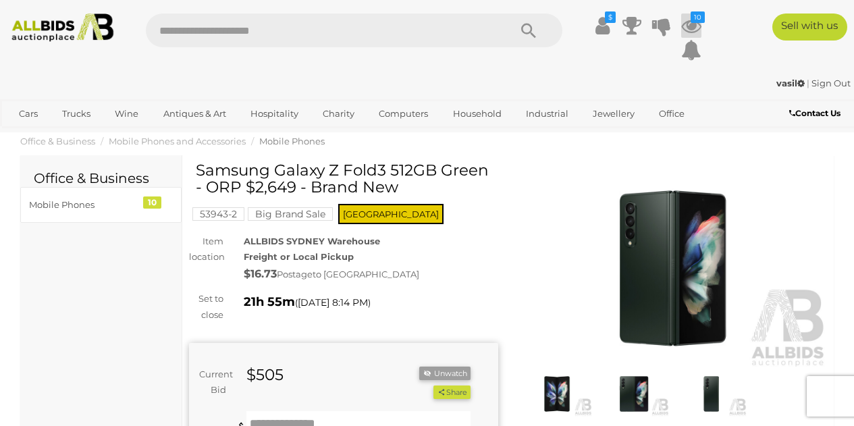
click at [690, 22] on icon at bounding box center [691, 26] width 20 height 24
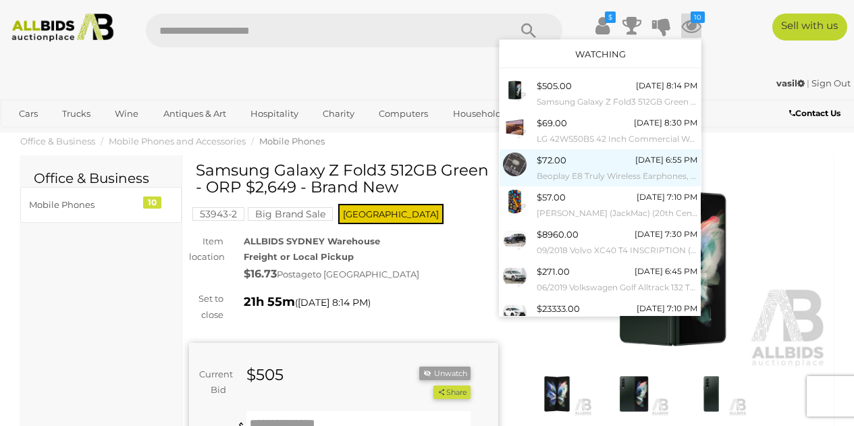
scroll to position [154, 0]
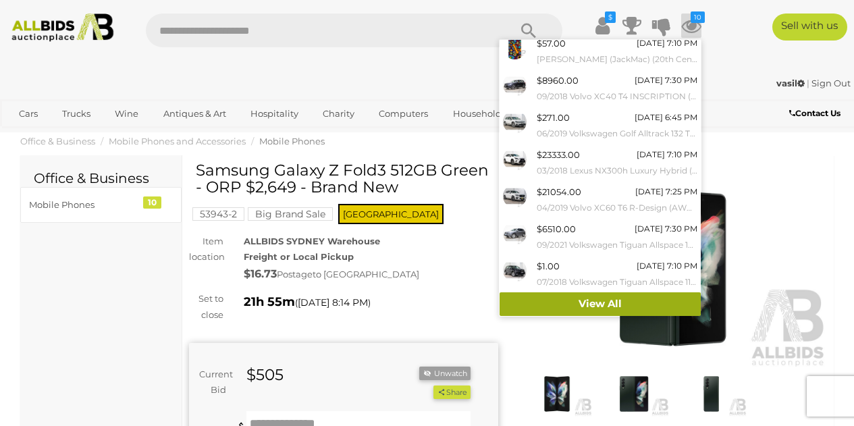
click at [593, 305] on link "View All" at bounding box center [600, 304] width 201 height 24
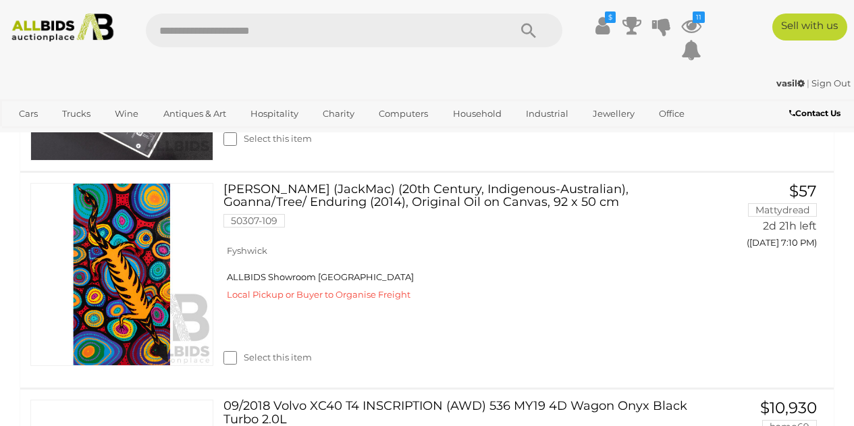
scroll to position [873, 0]
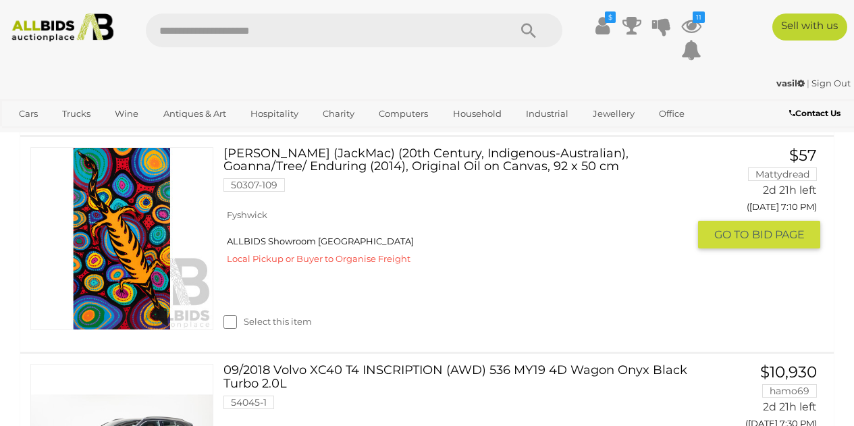
click at [262, 153] on link "John McFadden (JackMac) (20th Century, Indigenous-Australian), Goanna/Tree/ End…" at bounding box center [461, 174] width 454 height 55
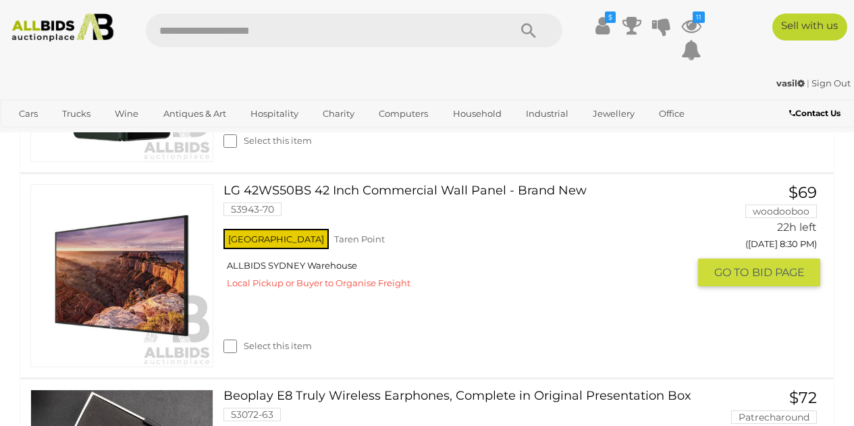
scroll to position [425, 0]
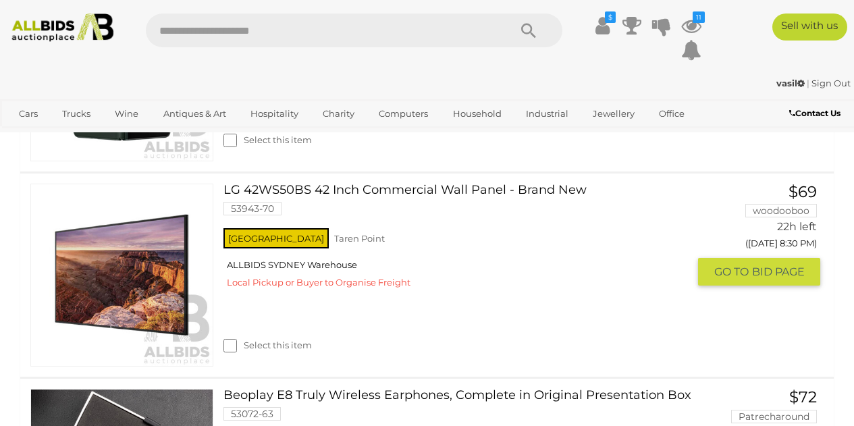
click at [237, 346] on label "Select this item" at bounding box center [267, 345] width 88 height 13
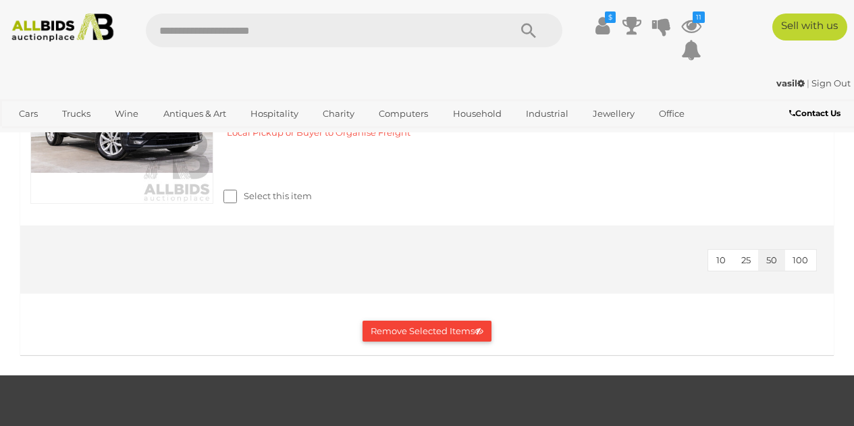
scroll to position [2518, 0]
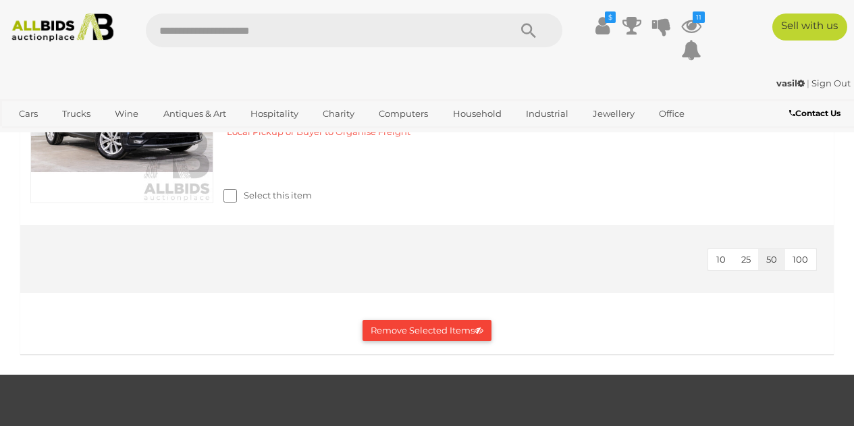
click at [434, 323] on button "Remove Selected Items" at bounding box center [427, 330] width 129 height 21
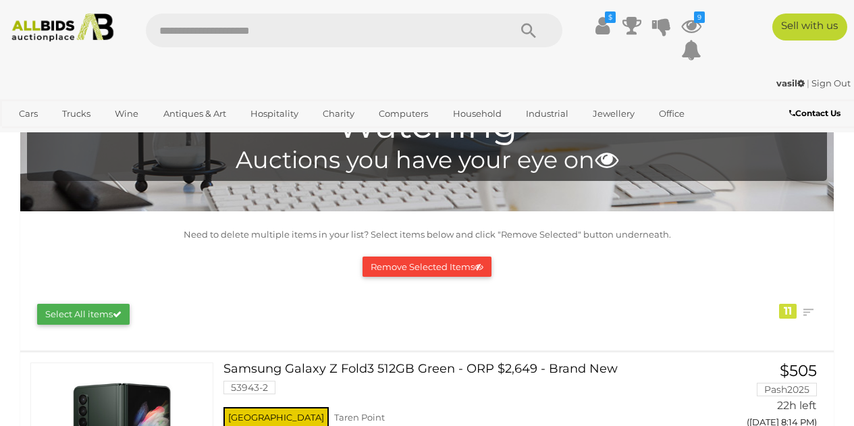
scroll to position [41, 0]
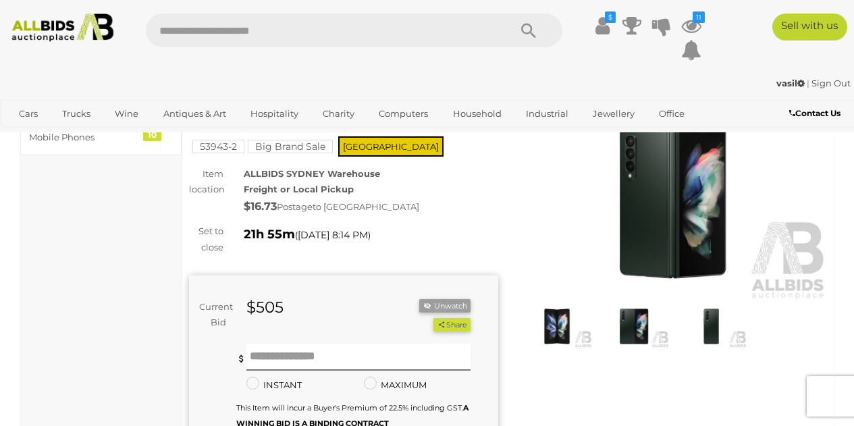
scroll to position [95, 0]
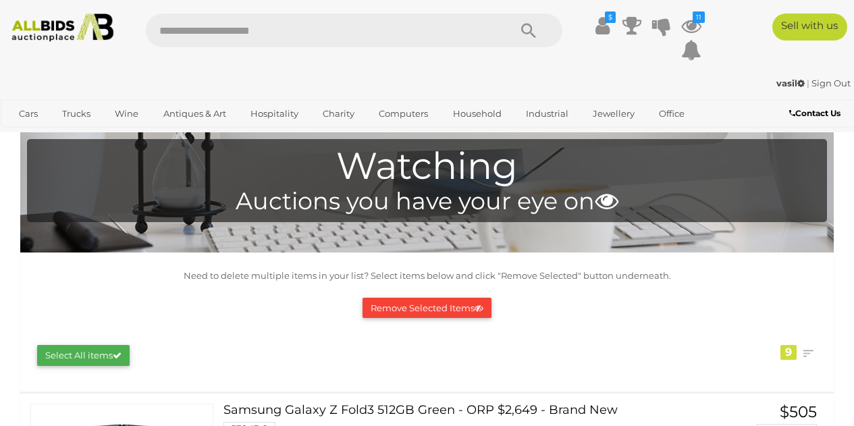
scroll to position [41, 0]
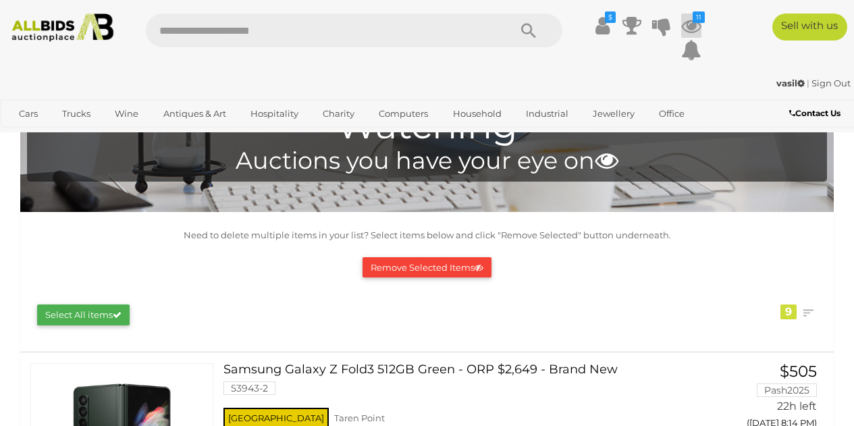
click at [693, 23] on icon at bounding box center [691, 26] width 20 height 24
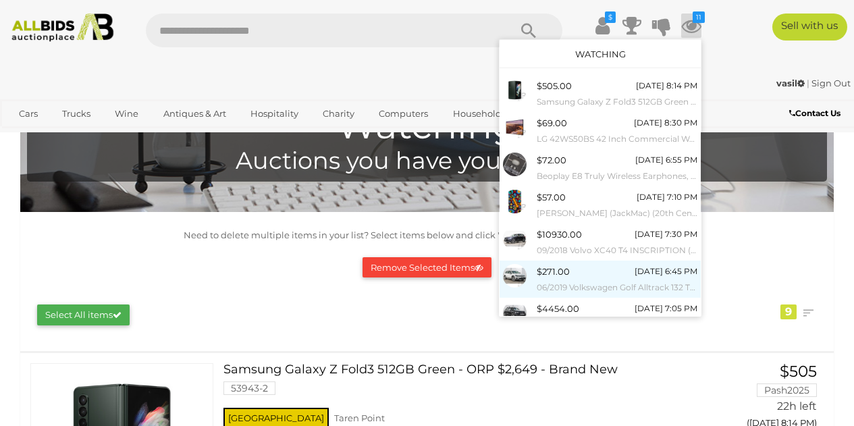
scroll to position [154, 0]
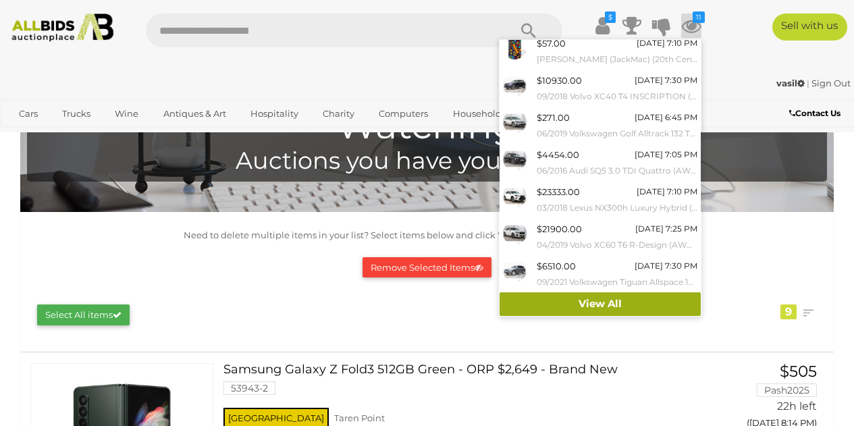
click at [596, 306] on link "View All" at bounding box center [600, 304] width 201 height 24
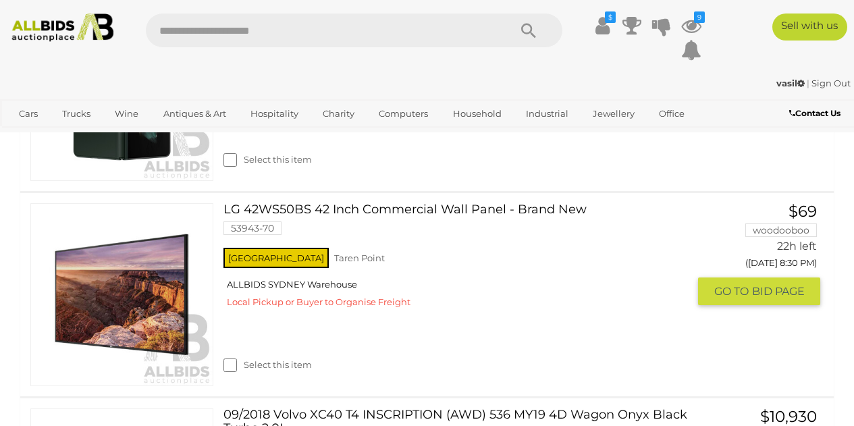
scroll to position [412, 0]
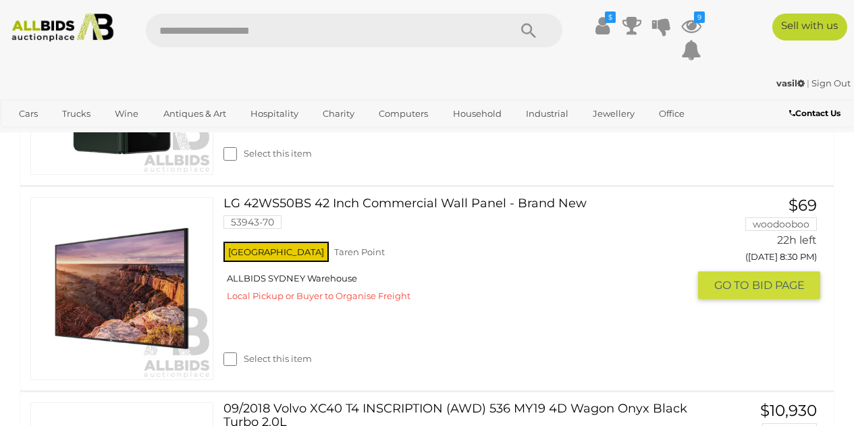
click at [433, 203] on link "LG 42WS50BS 42 Inch Commercial Wall Panel - Brand New 53943-70" at bounding box center [461, 218] width 454 height 42
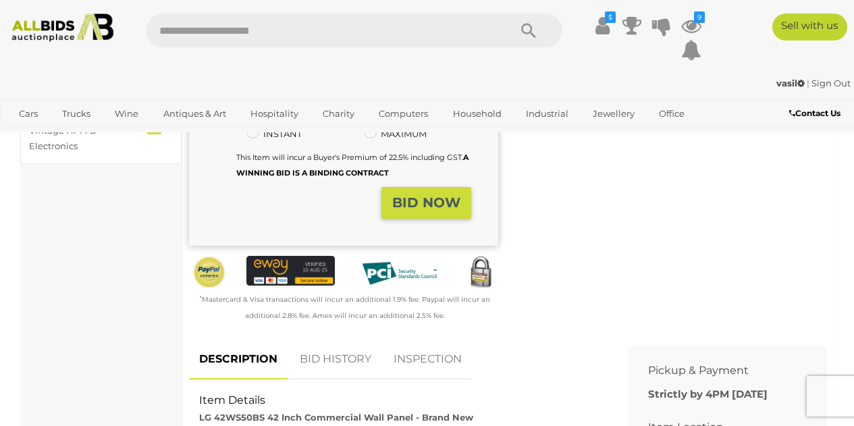
scroll to position [380, 0]
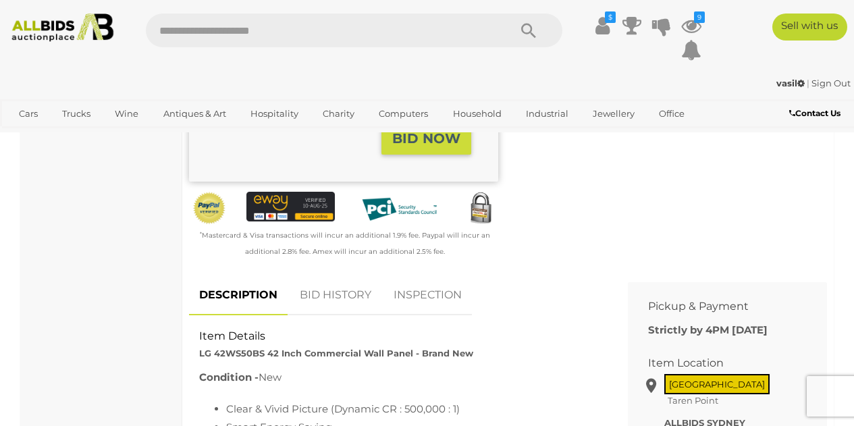
click at [363, 298] on link "BID HISTORY" at bounding box center [336, 295] width 92 height 40
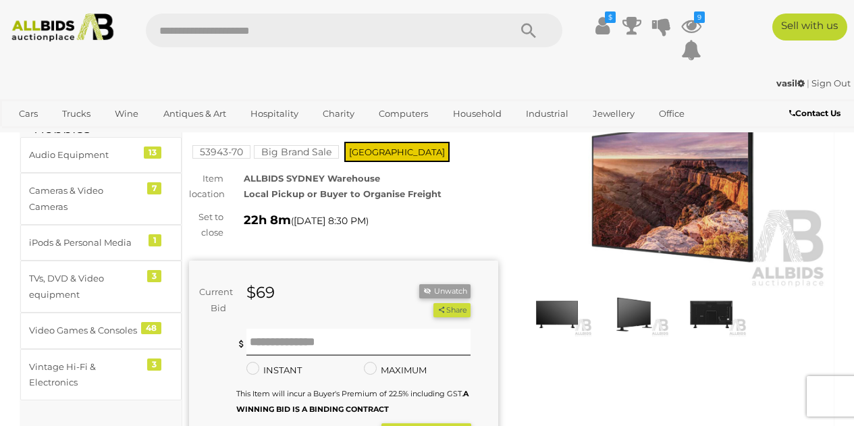
scroll to position [8, 0]
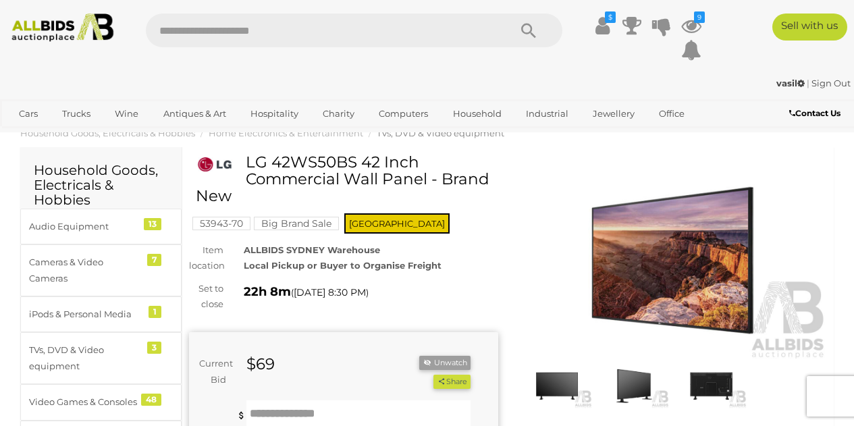
drag, startPoint x: 246, startPoint y: 162, endPoint x: 425, endPoint y: 180, distance: 179.8
click at [425, 180] on h1 "LG 42WS50BS 42 Inch Commercial Wall Panel - Brand New" at bounding box center [345, 179] width 299 height 51
copy h1 "LG 42WS50BS 42 Inch Commercial Wall Panel"
click at [459, 259] on div "ALLBIDS SYDNEY Warehouse Local Pickup or Buyer to Organise Freight" at bounding box center [371, 258] width 274 height 32
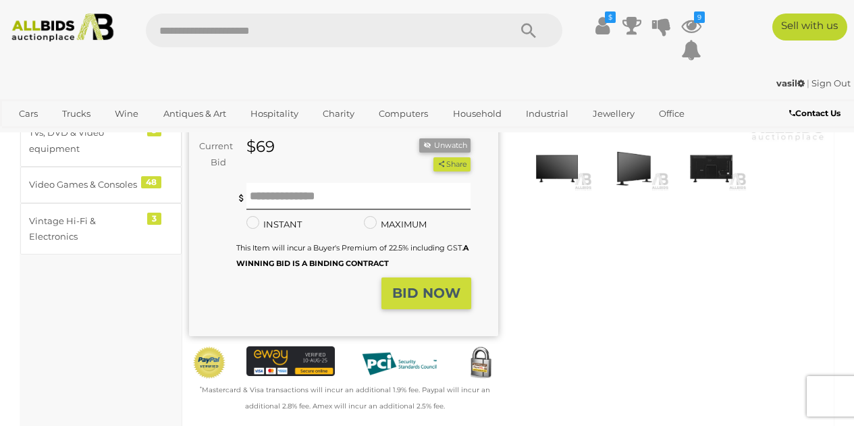
scroll to position [0, 0]
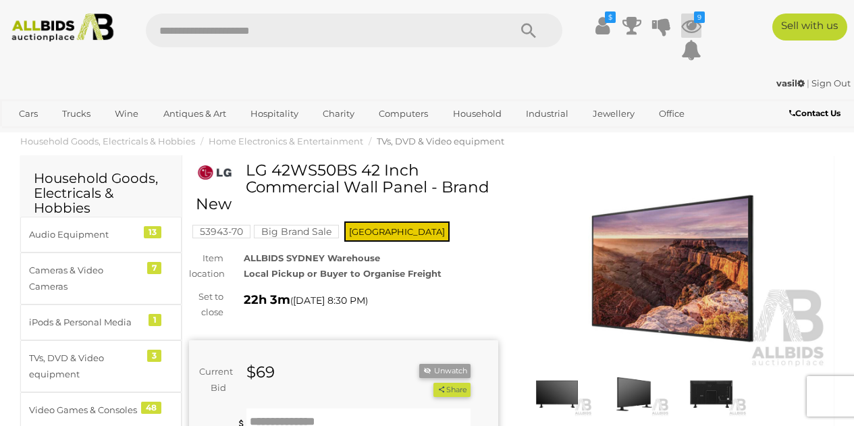
click at [695, 21] on icon "9" at bounding box center [699, 16] width 11 height 11
